Goal: Navigation & Orientation: Find specific page/section

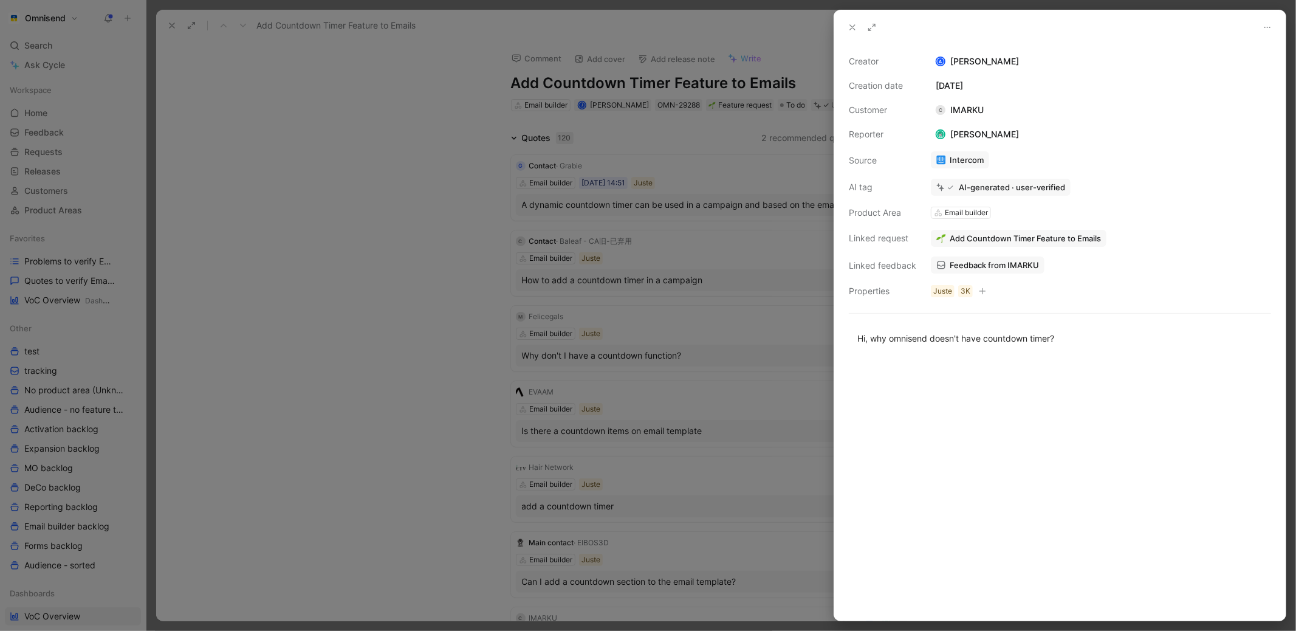
click at [264, 186] on div at bounding box center [648, 315] width 1296 height 631
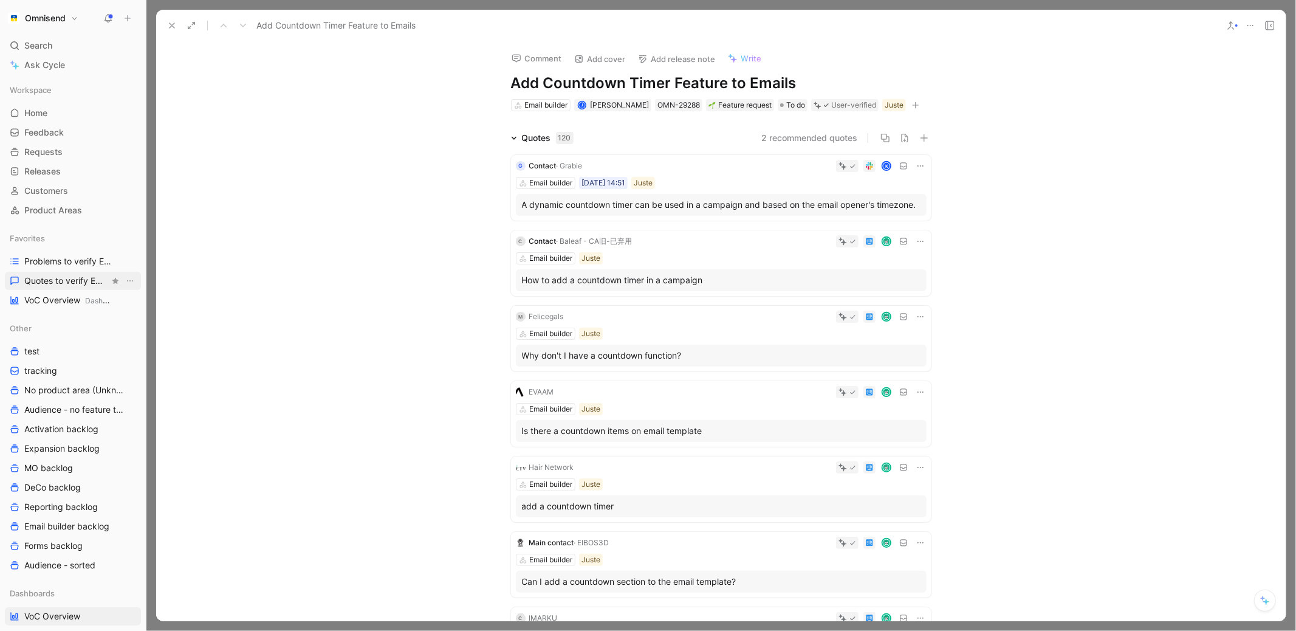
click at [73, 287] on link "Quotes to verify Email builder" at bounding box center [73, 281] width 136 height 18
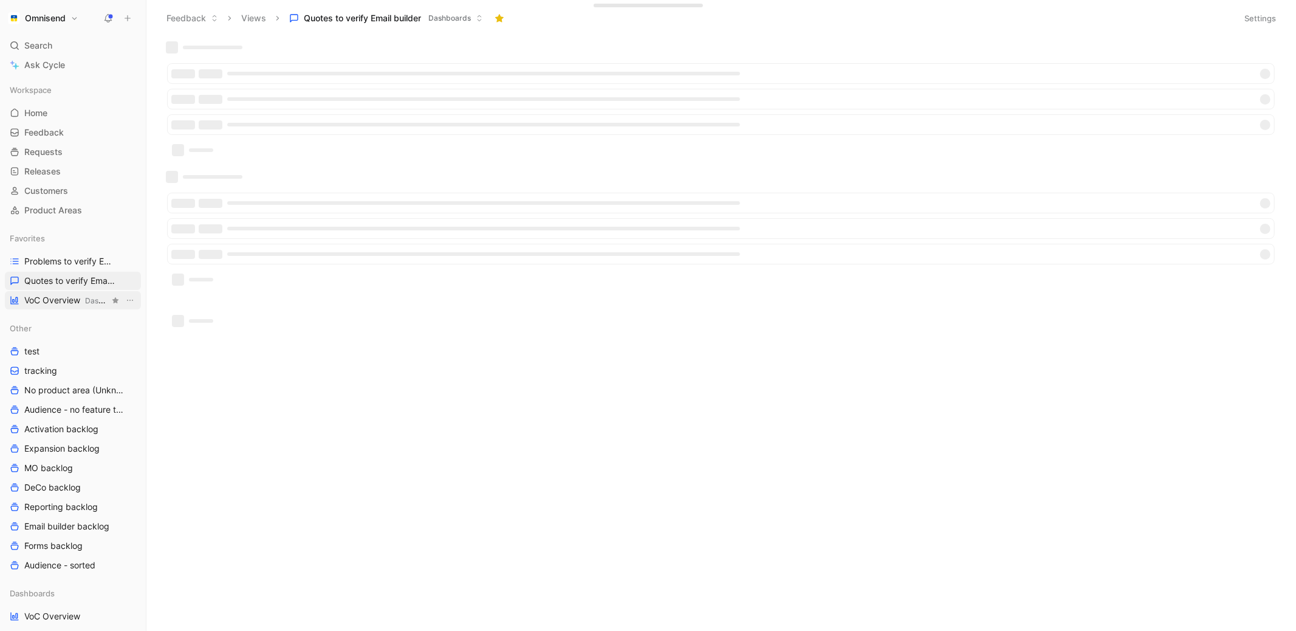
click at [67, 306] on link "VoC Overview Dashboards" at bounding box center [73, 300] width 136 height 18
